Goal: Information Seeking & Learning: Check status

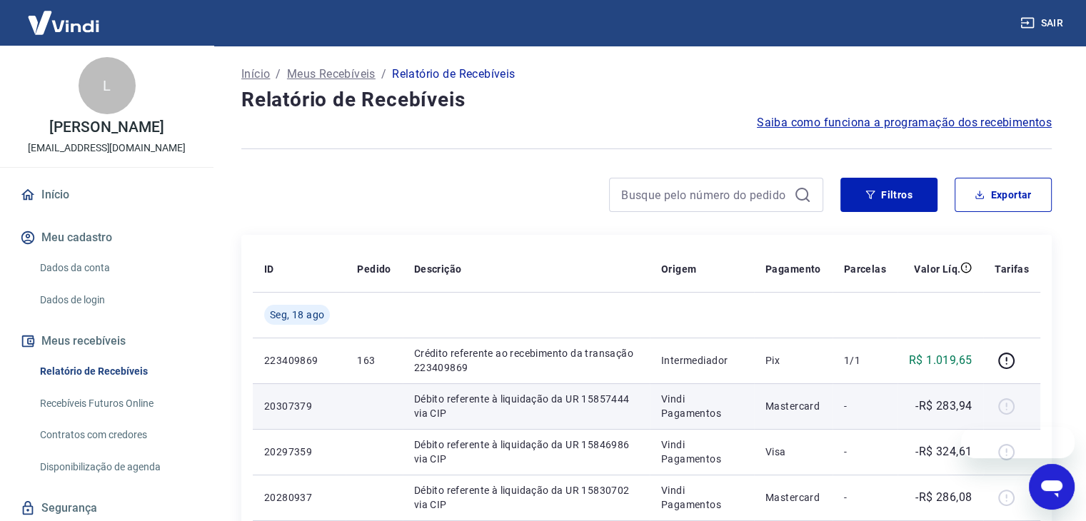
scroll to position [1102, 0]
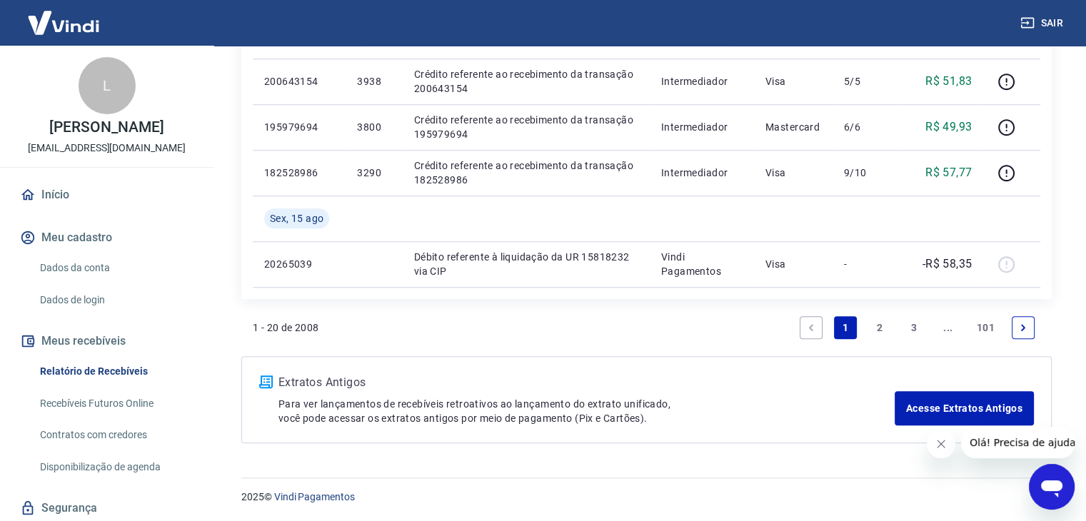
click at [595, 326] on icon "Next page" at bounding box center [1023, 328] width 10 height 10
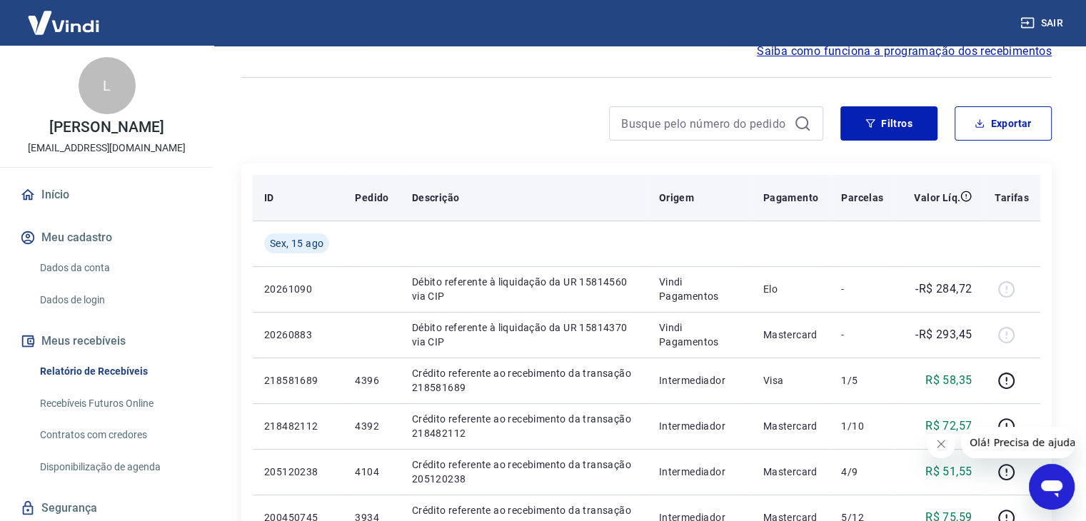
scroll to position [143, 0]
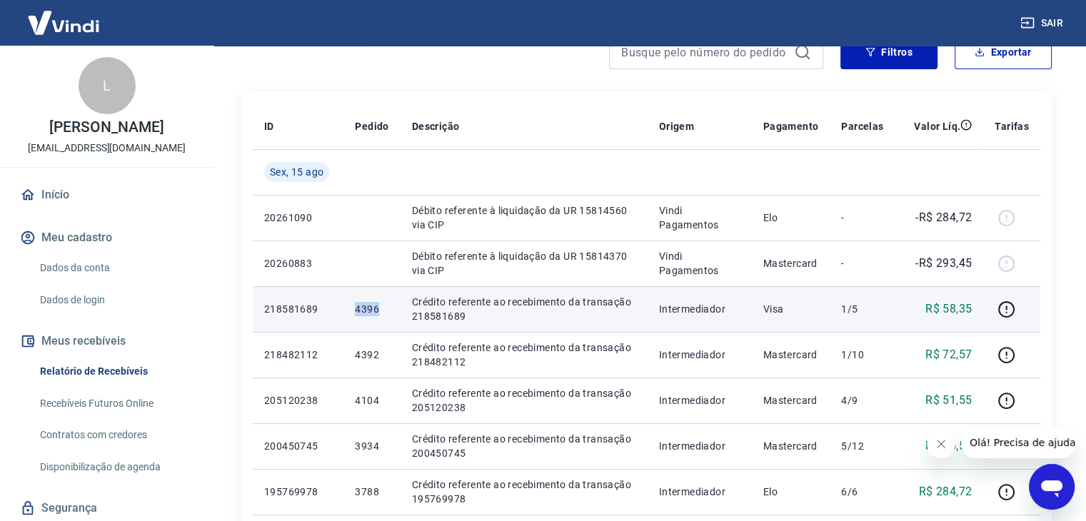
drag, startPoint x: 350, startPoint y: 316, endPoint x: 383, endPoint y: 318, distance: 32.9
click at [383, 318] on td "4396" at bounding box center [371, 309] width 56 height 46
